Goal: Task Accomplishment & Management: Manage account settings

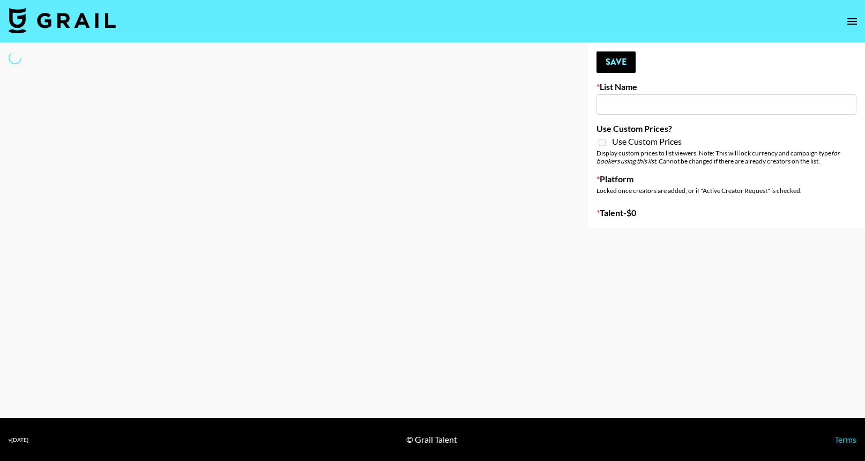
type input "Nickleback - Rockstar IG"
select select "Song"
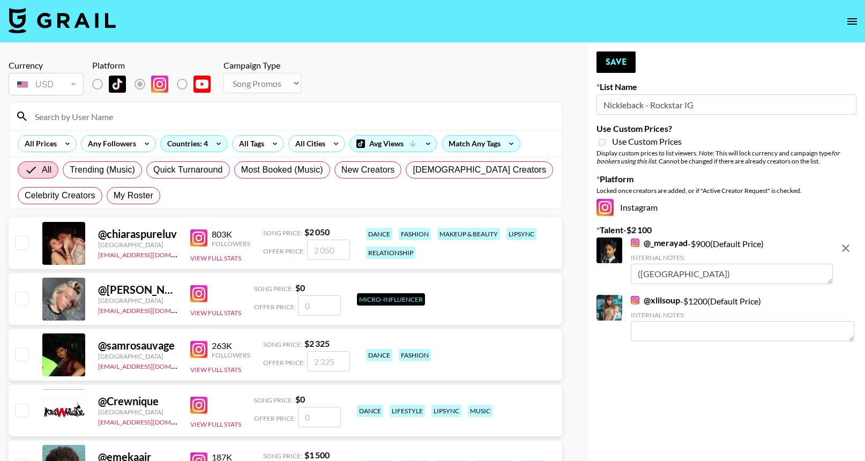
click at [313, 107] on div at bounding box center [285, 116] width 552 height 28
click at [316, 110] on input at bounding box center [291, 116] width 527 height 17
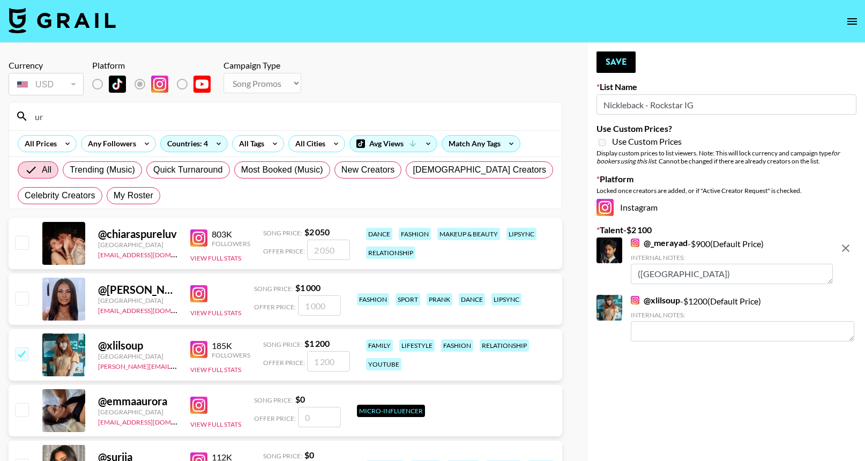
type input "u"
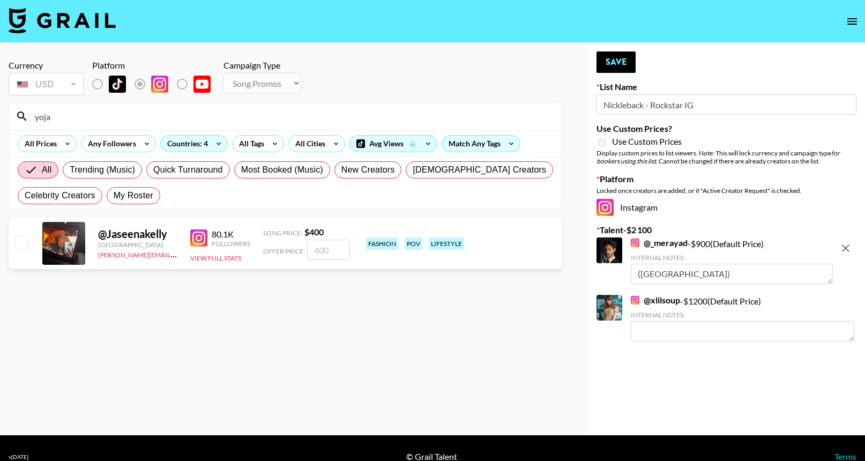
type input "yoja"
click at [331, 260] on div "@ Jaseenakelly Germany phuong.linh.nhu@grail-talent.com 80.1K Followers View Fu…" at bounding box center [285, 243] width 553 height 51
click at [331, 256] on input "number" at bounding box center [328, 250] width 43 height 20
checkbox input "true"
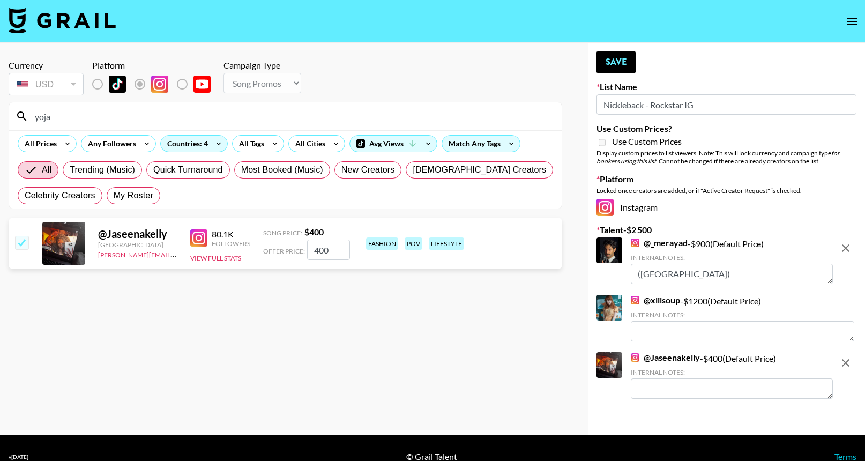
type input "400"
click at [402, 120] on input "yoja" at bounding box center [291, 116] width 527 height 17
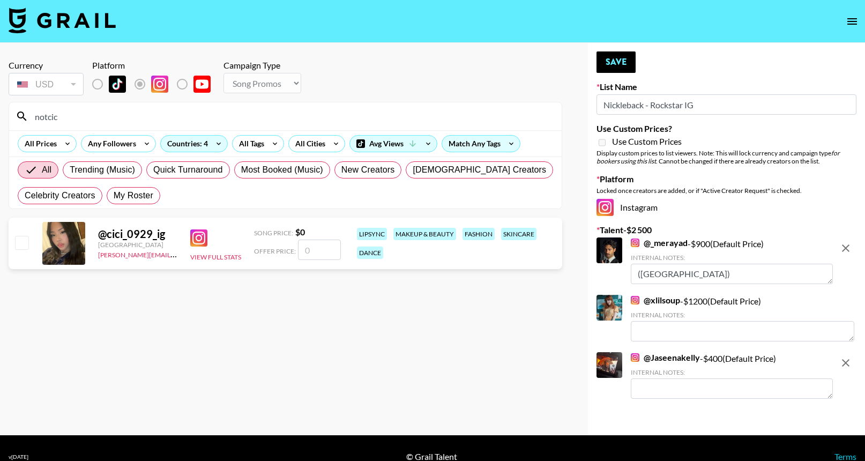
type input "notcic"
click at [319, 247] on input "number" at bounding box center [319, 250] width 43 height 20
checkbox input "true"
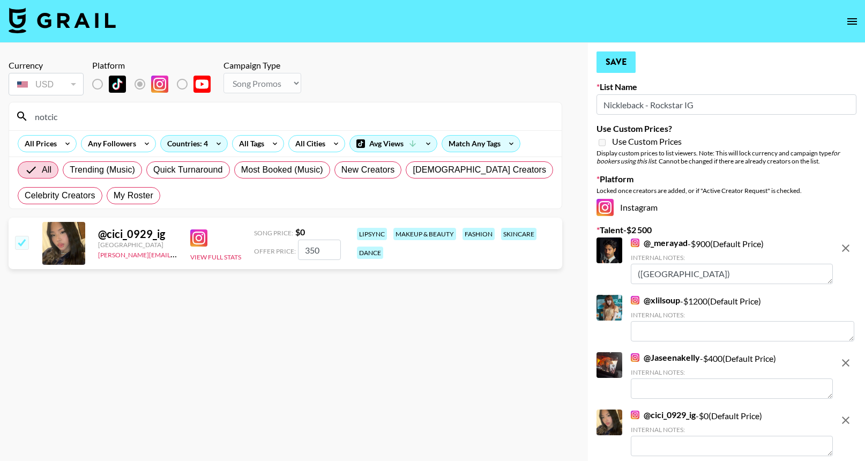
type input "350"
click at [620, 68] on button "Save" at bounding box center [615, 61] width 39 height 21
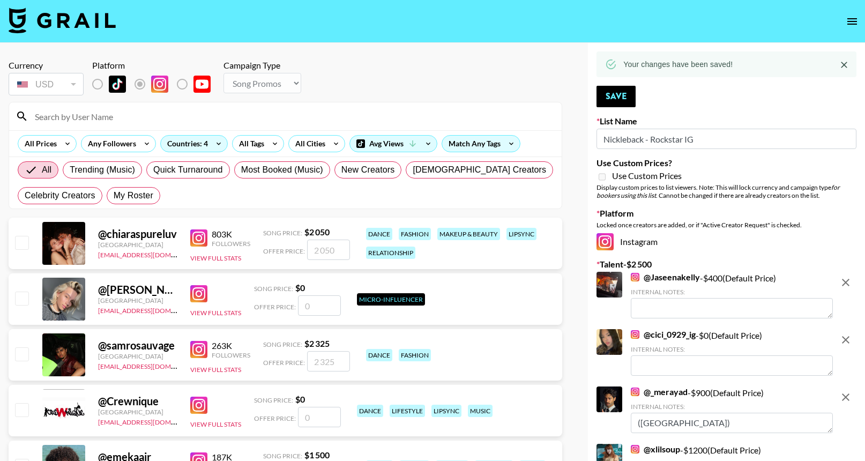
click at [529, 106] on div at bounding box center [285, 116] width 552 height 28
click at [532, 111] on input at bounding box center [291, 116] width 527 height 17
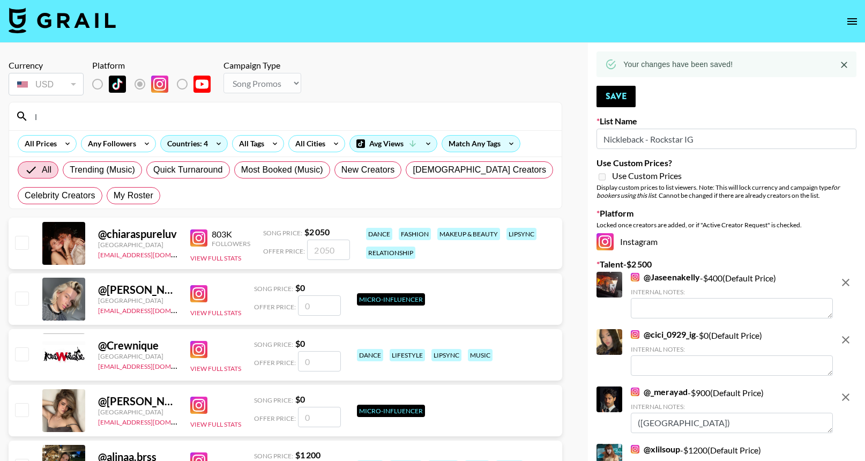
type input "l0"
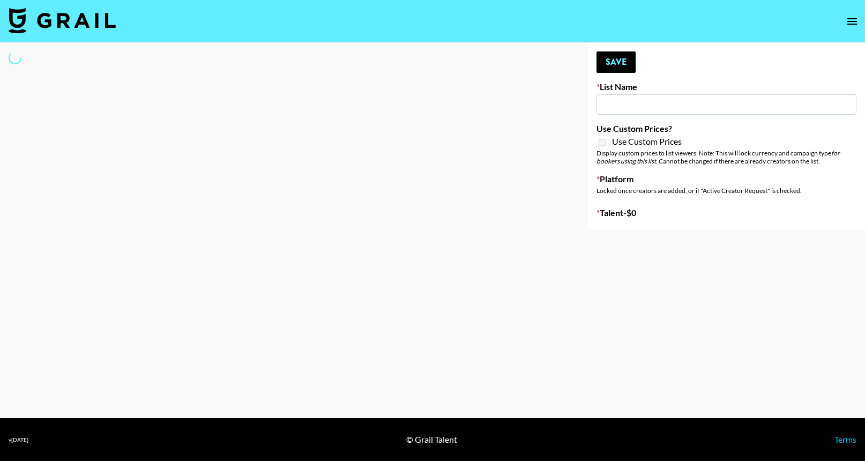
select select "Song"
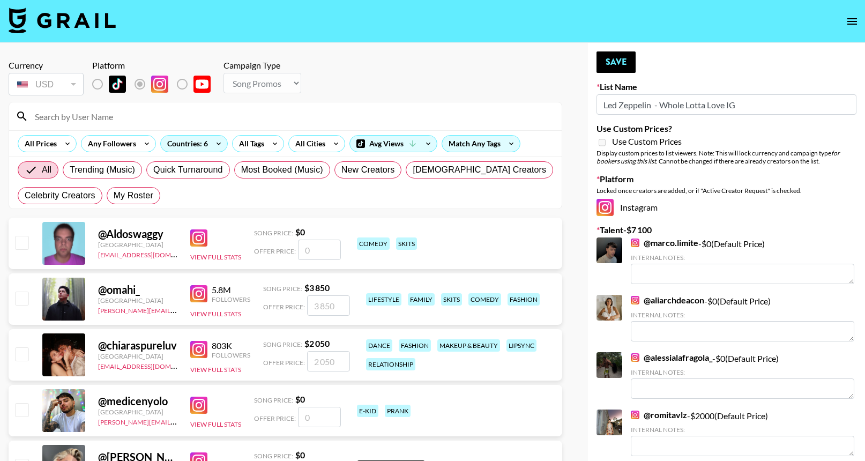
type input "Led Zeppelin - Whole Lotta Love IG"
click at [381, 111] on input at bounding box center [291, 116] width 527 height 17
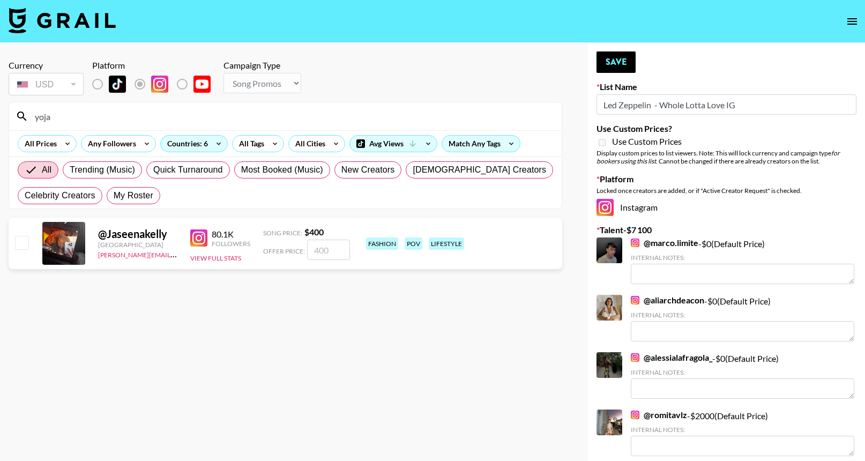
type input "yoja"
click at [328, 250] on input "number" at bounding box center [328, 250] width 43 height 20
checkbox input "true"
type input "400"
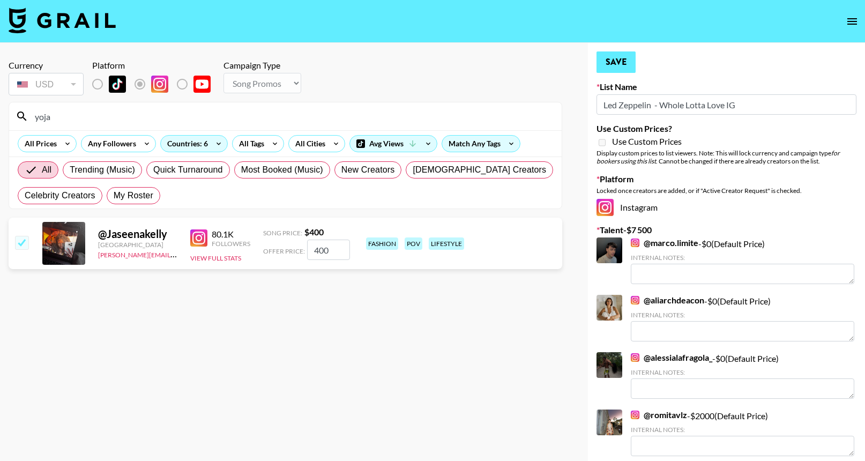
click at [624, 65] on button "Save" at bounding box center [615, 61] width 39 height 21
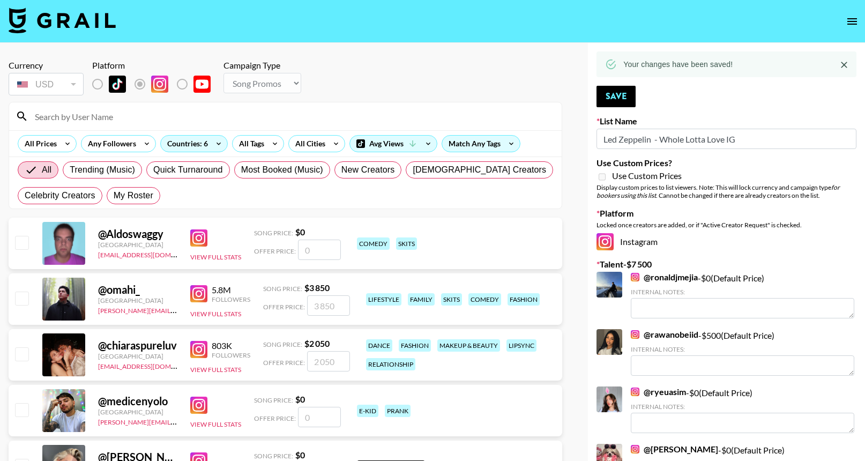
click at [353, 116] on input at bounding box center [291, 116] width 527 height 17
type input "ư"
type input "Ω"
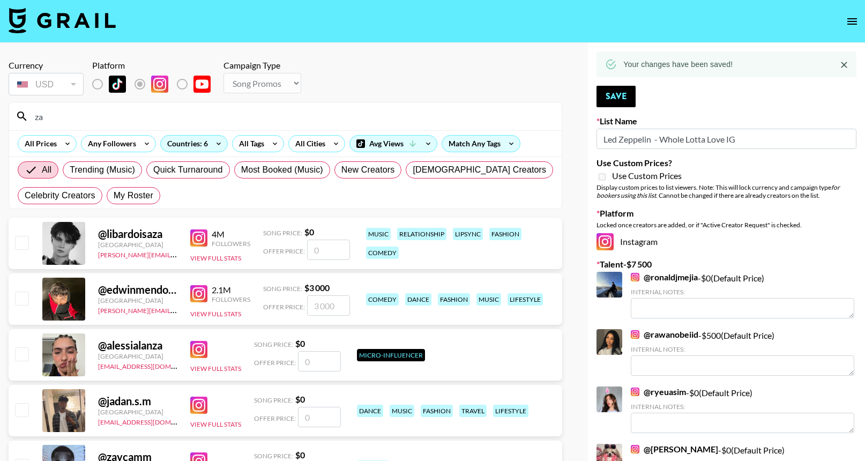
type input "z"
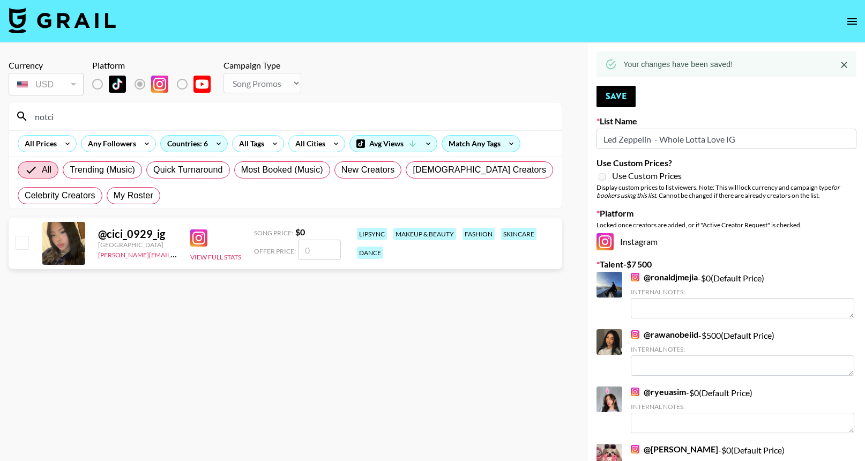
type input "notci"
click at [321, 248] on input "number" at bounding box center [319, 250] width 43 height 20
checkbox input "true"
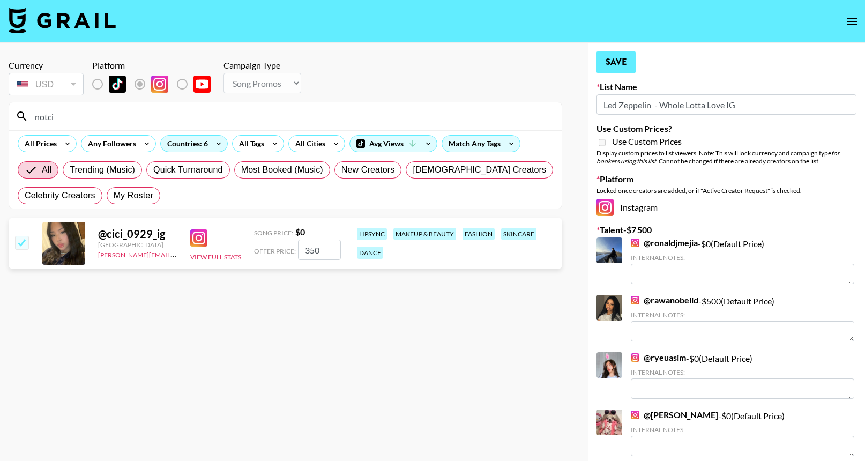
type input "350"
click at [626, 63] on button "Save" at bounding box center [615, 61] width 39 height 21
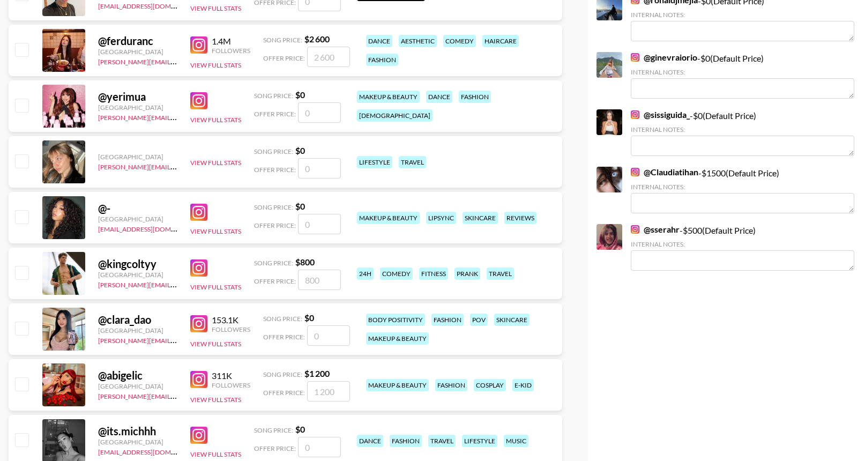
scroll to position [1255, 0]
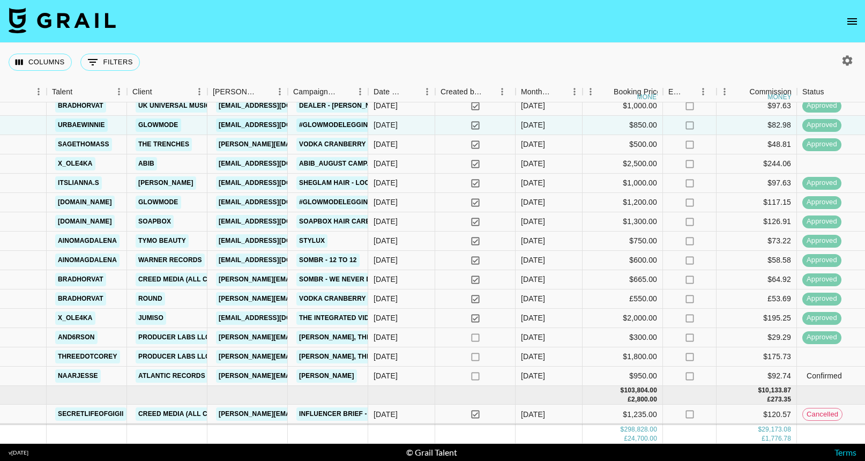
scroll to position [362, 176]
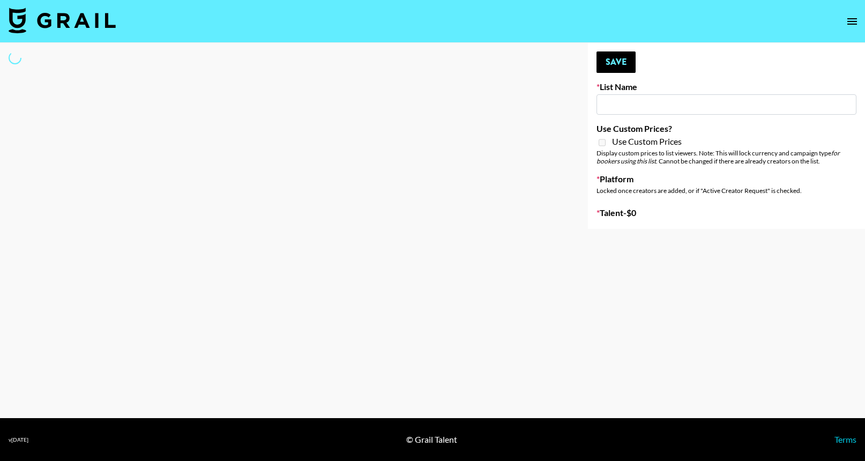
type input "The Smiths - Heaven Knows I’m Miserable Now"
select select "Song"
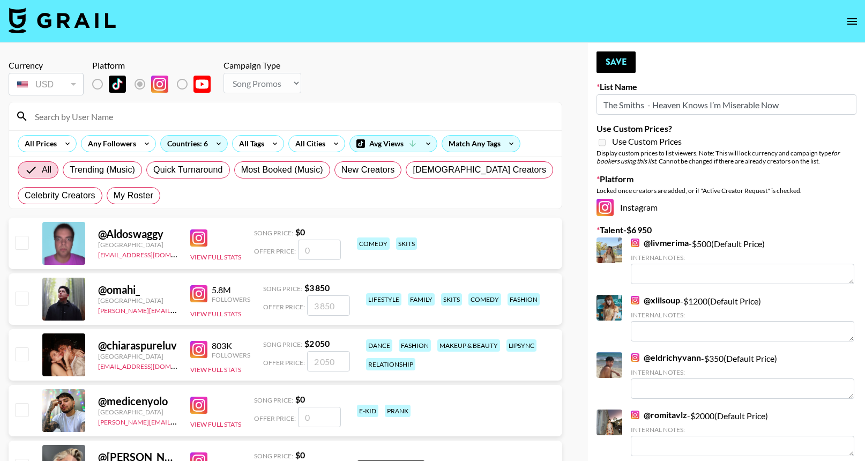
click at [391, 116] on input at bounding box center [291, 116] width 527 height 17
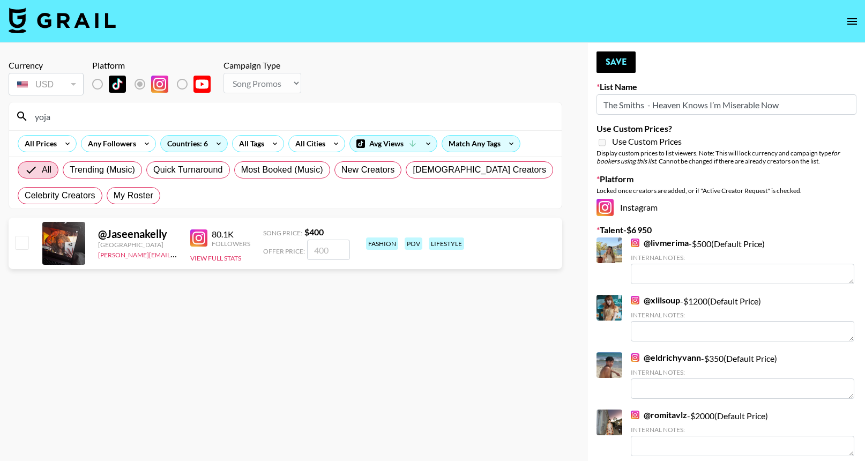
type input "yoja"
click at [330, 245] on input "number" at bounding box center [328, 250] width 43 height 20
checkbox input "true"
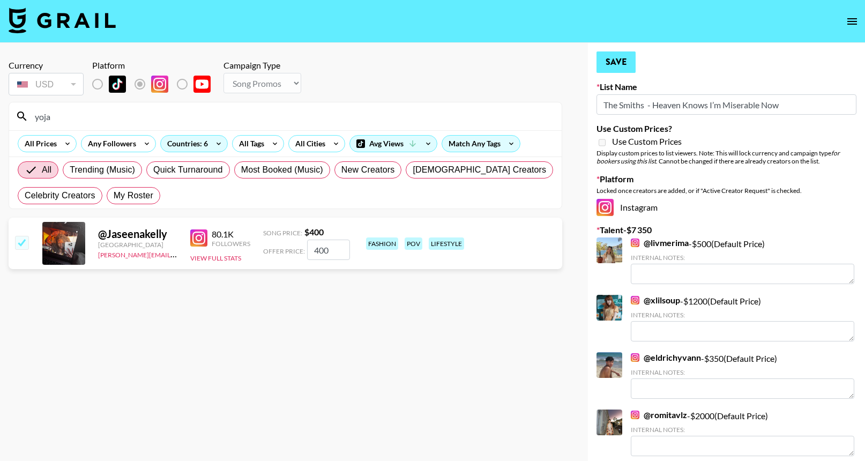
type input "400"
click at [614, 65] on button "Save" at bounding box center [615, 61] width 39 height 21
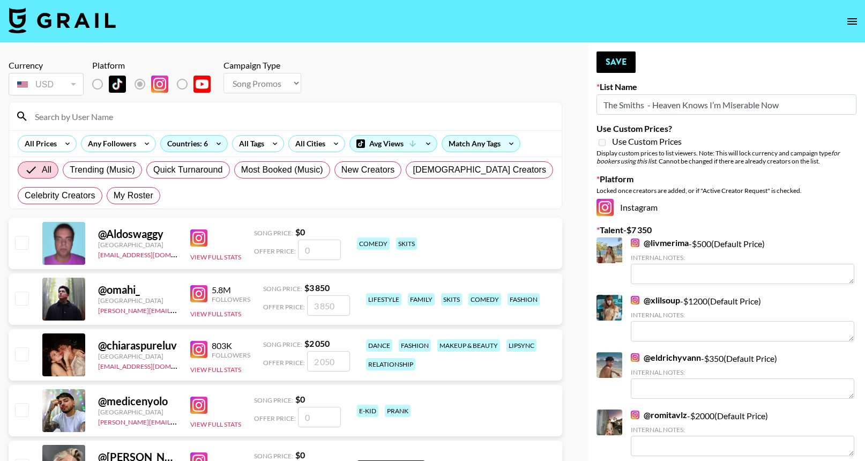
click at [477, 116] on input at bounding box center [291, 116] width 527 height 17
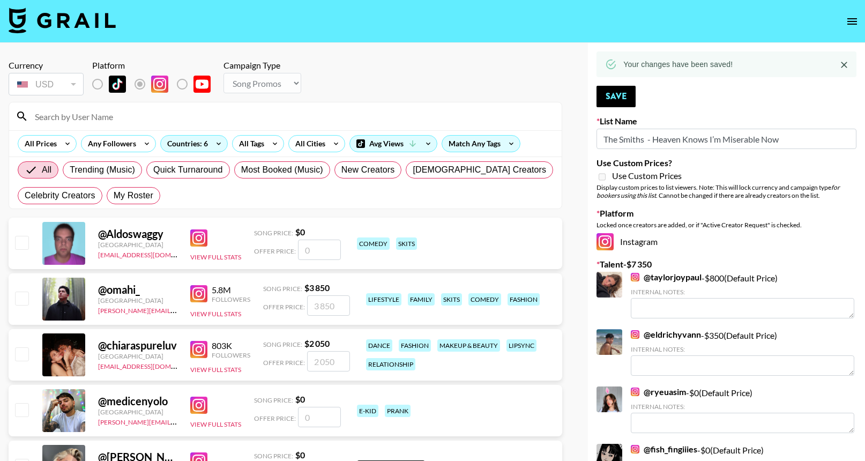
click at [477, 116] on input at bounding box center [291, 116] width 527 height 17
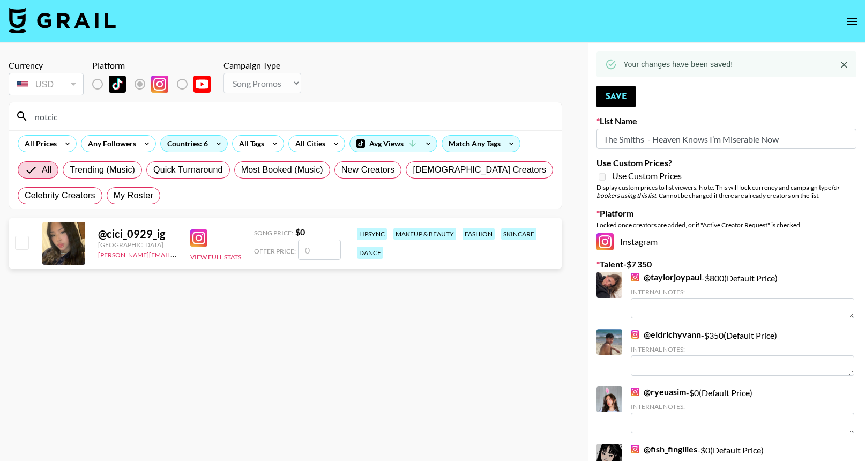
type input "notcic"
click at [321, 251] on input "number" at bounding box center [319, 250] width 43 height 20
checkbox input "true"
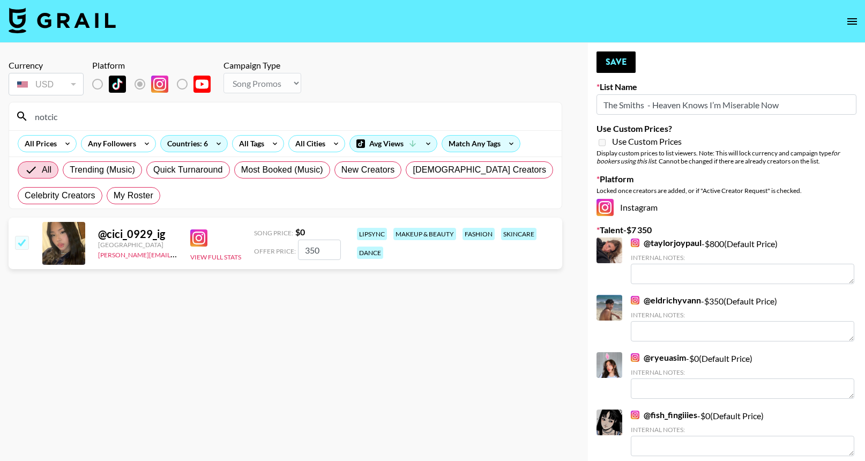
type input "350"
click at [609, 66] on button "Save" at bounding box center [615, 61] width 39 height 21
